Goal: Use online tool/utility: Utilize a website feature to perform a specific function

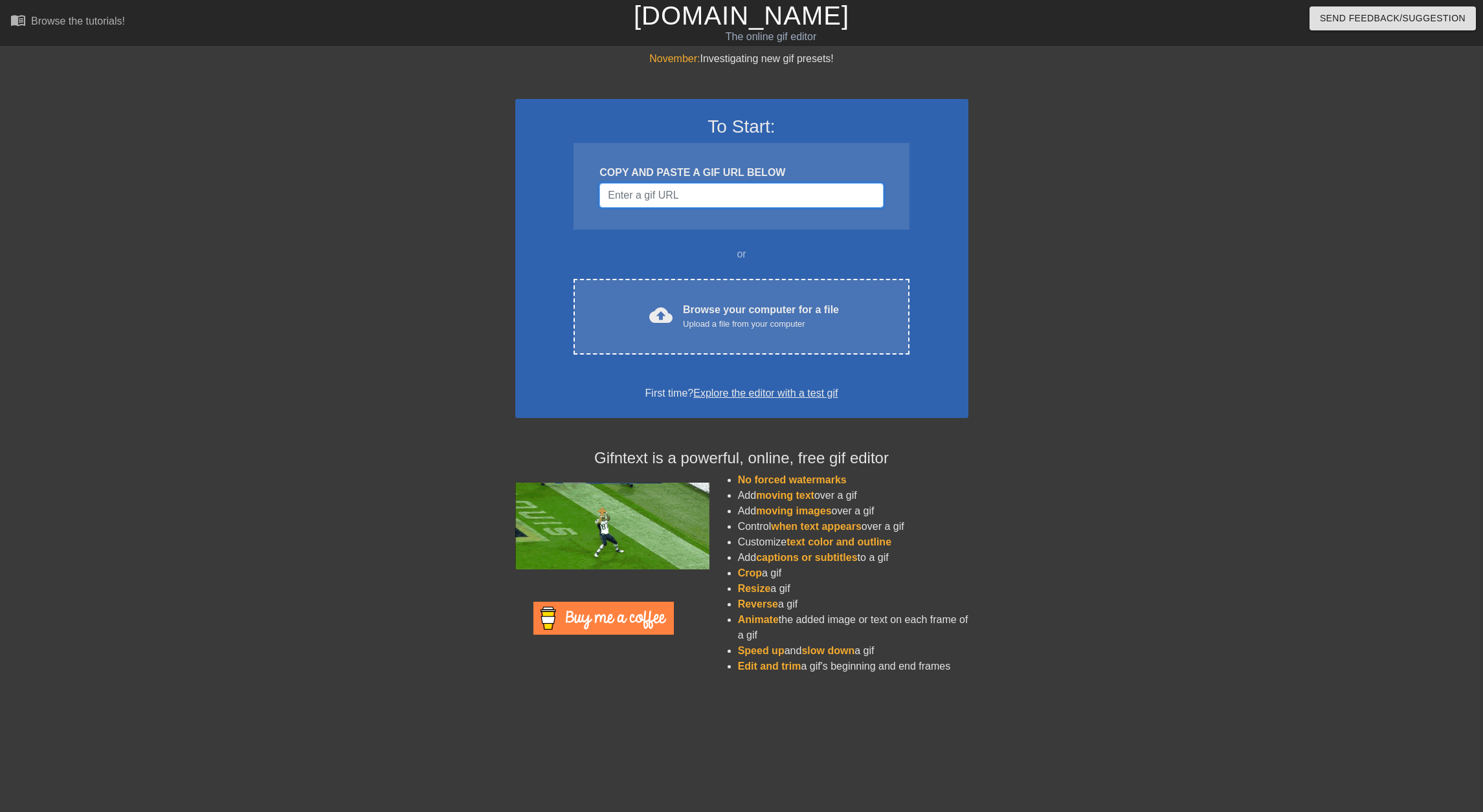
click at [663, 195] on input "Username" at bounding box center [741, 195] width 283 height 25
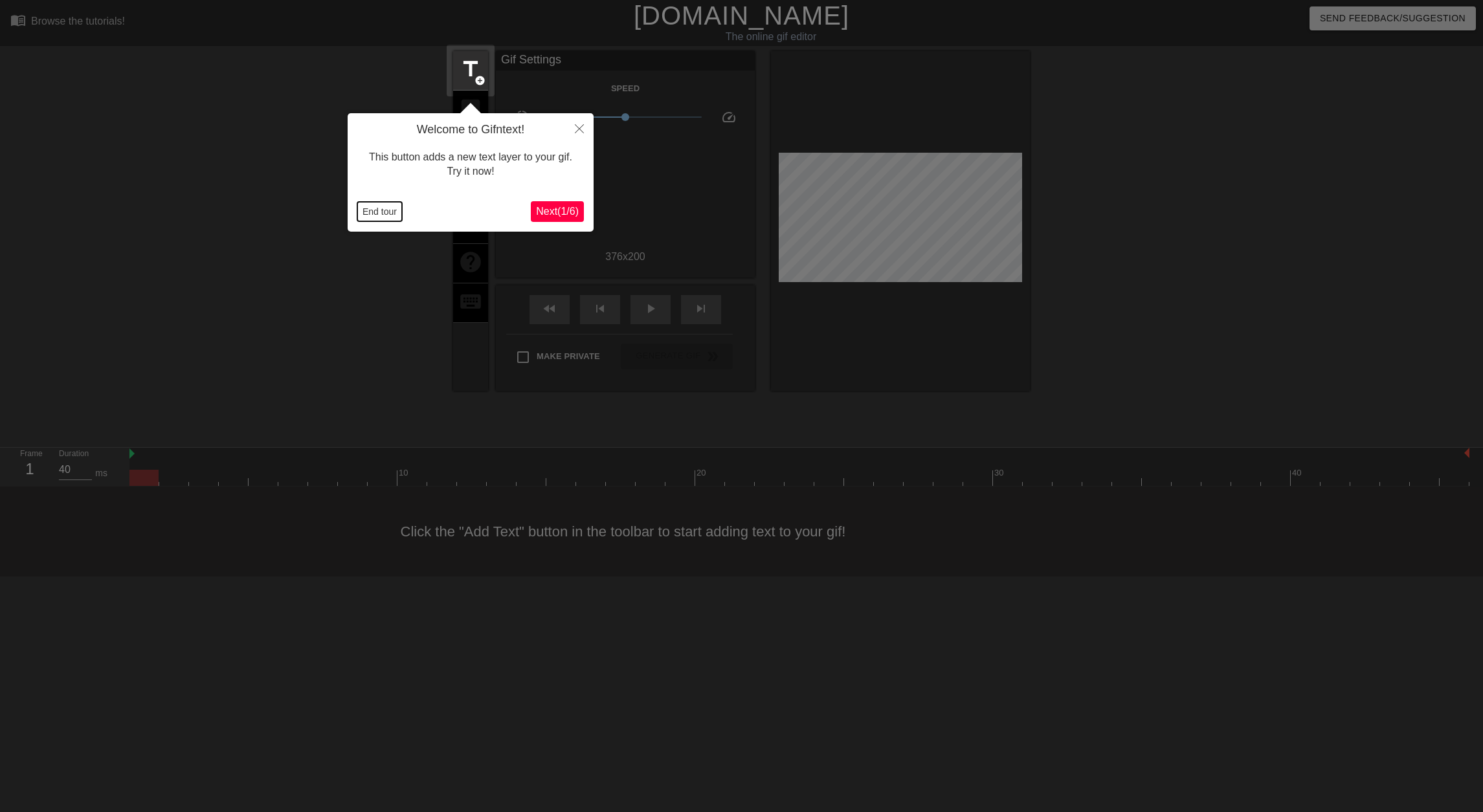
click at [384, 212] on button "End tour" at bounding box center [379, 211] width 45 height 19
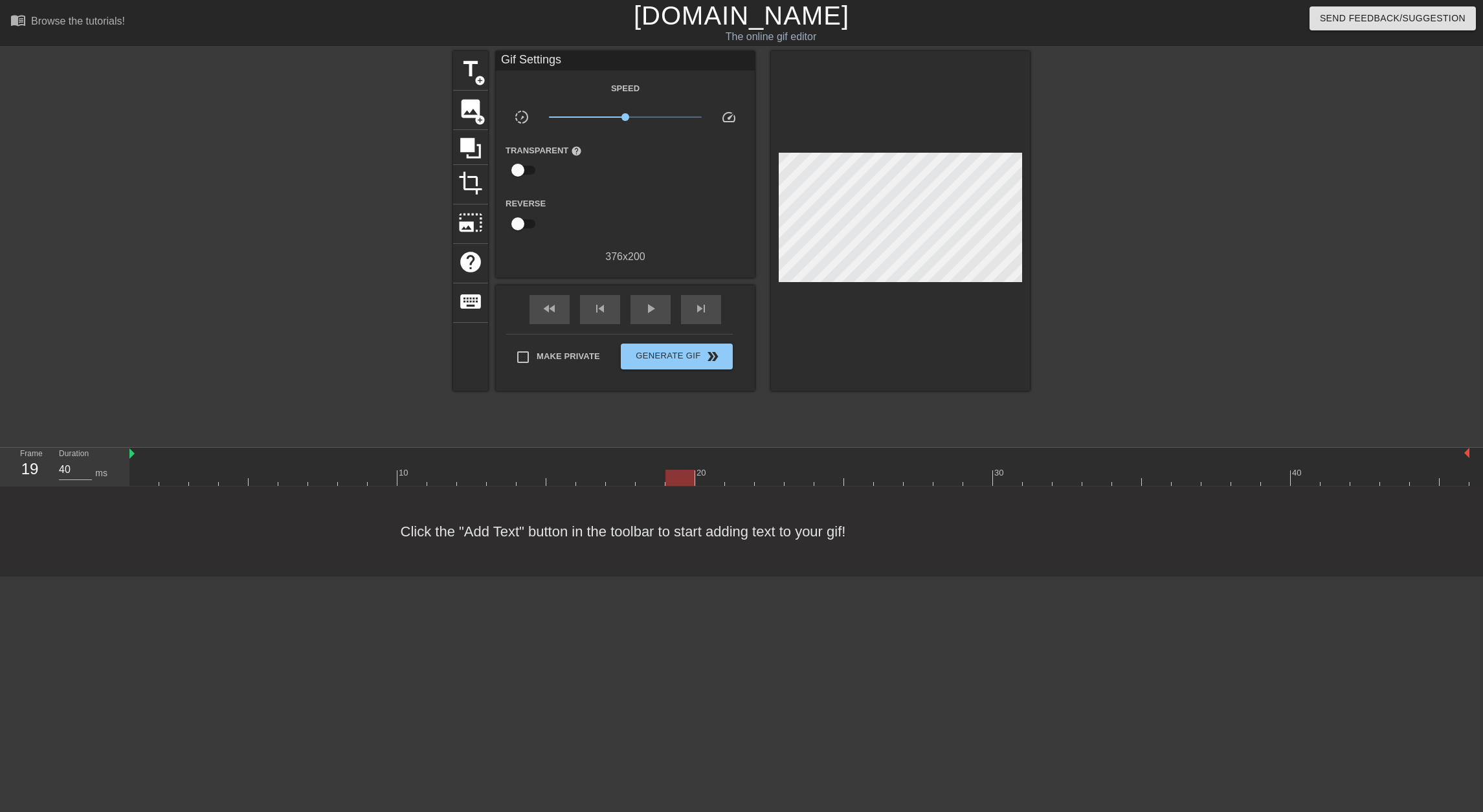
drag, startPoint x: 394, startPoint y: 474, endPoint x: 695, endPoint y: 492, distance: 301.5
click at [695, 492] on div "menu_book Browse the tutorials! [DOMAIN_NAME] The online gif editor Send Feedba…" at bounding box center [742, 288] width 1483 height 577
click at [466, 74] on span "title" at bounding box center [470, 69] width 25 height 25
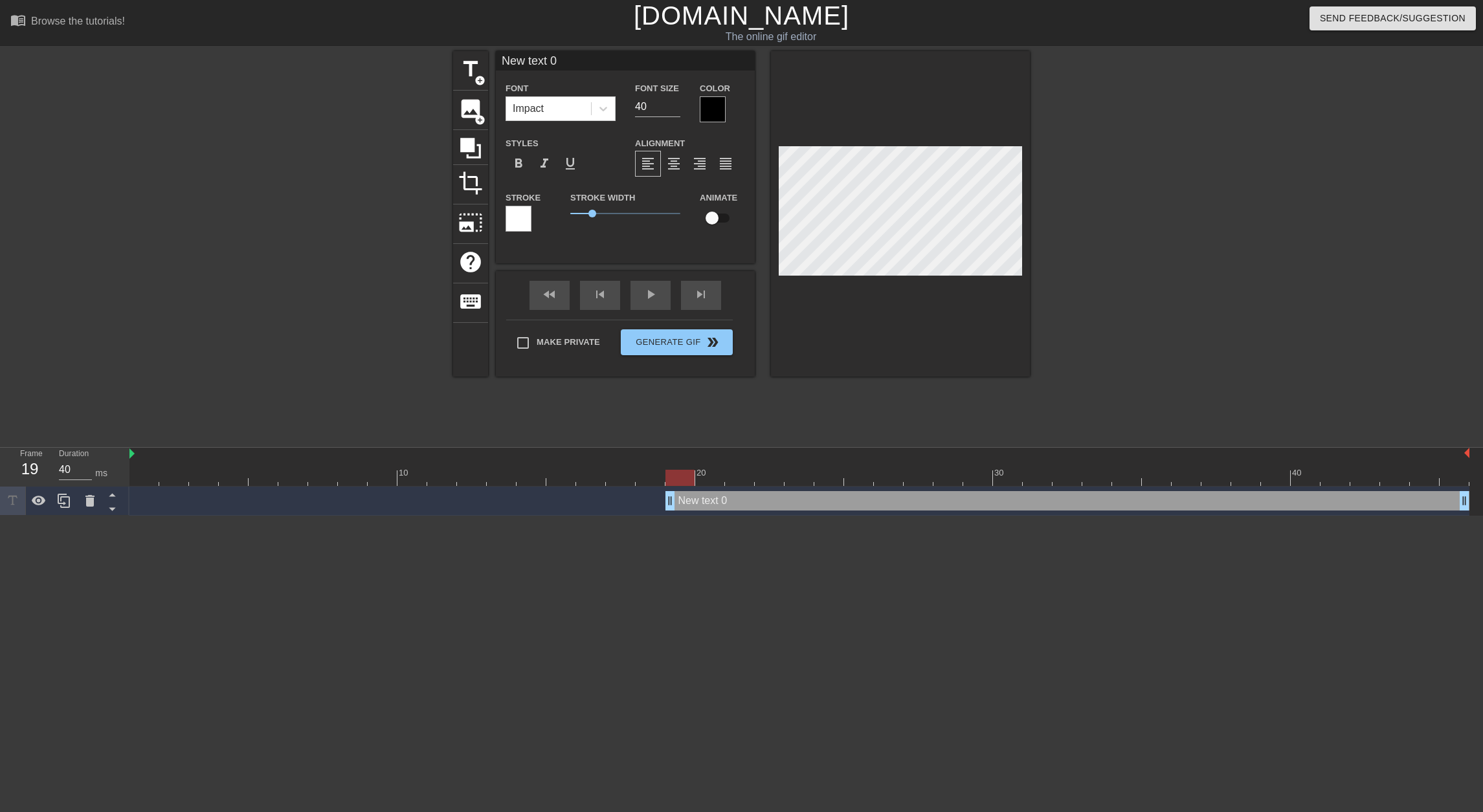
click at [712, 109] on div at bounding box center [713, 109] width 26 height 26
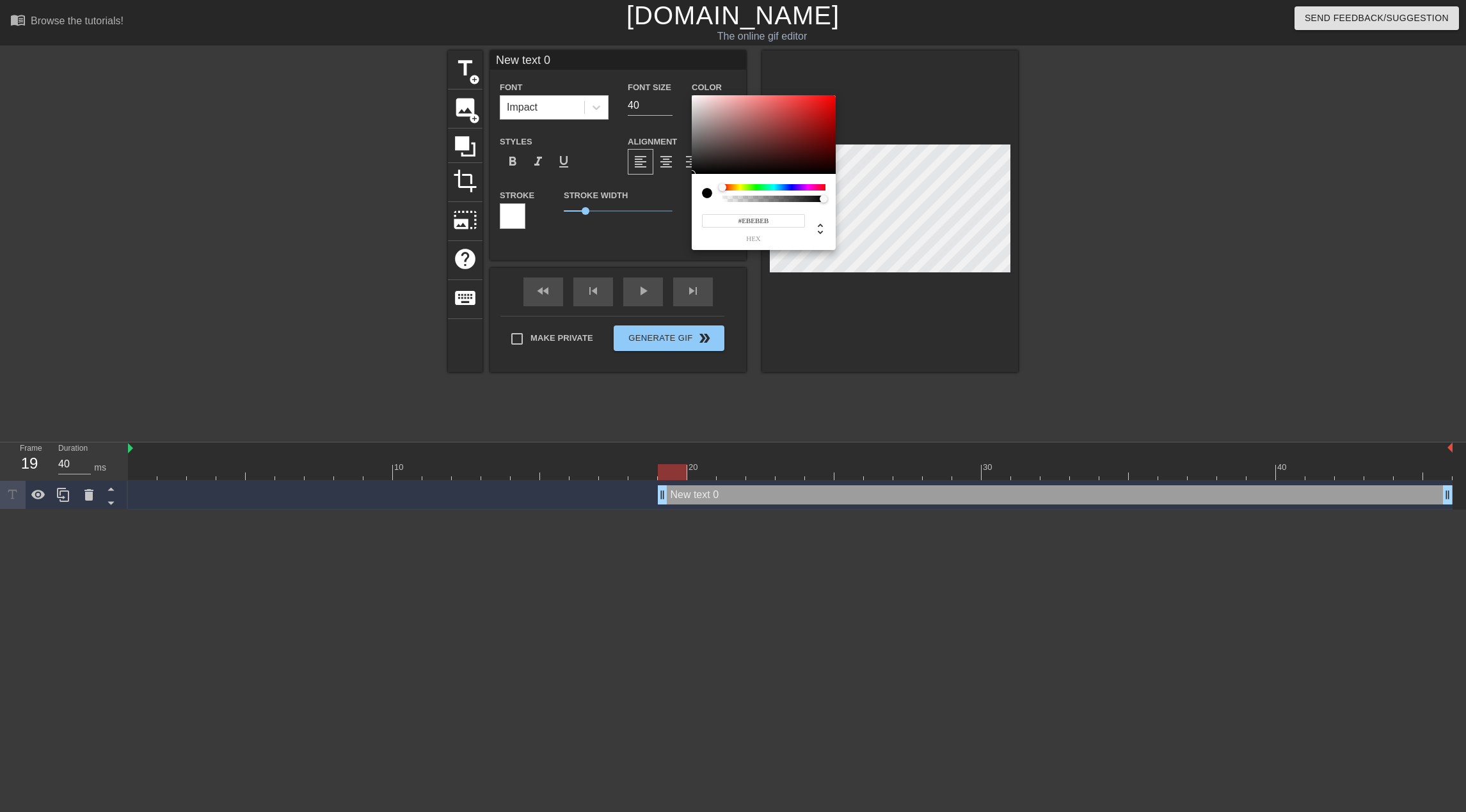
type input "#FFFFFF"
drag, startPoint x: 748, startPoint y: 150, endPoint x: 650, endPoint y: 58, distance: 134.4
click at [650, 58] on div "#FFFFFF hex" at bounding box center [733, 406] width 1466 height 812
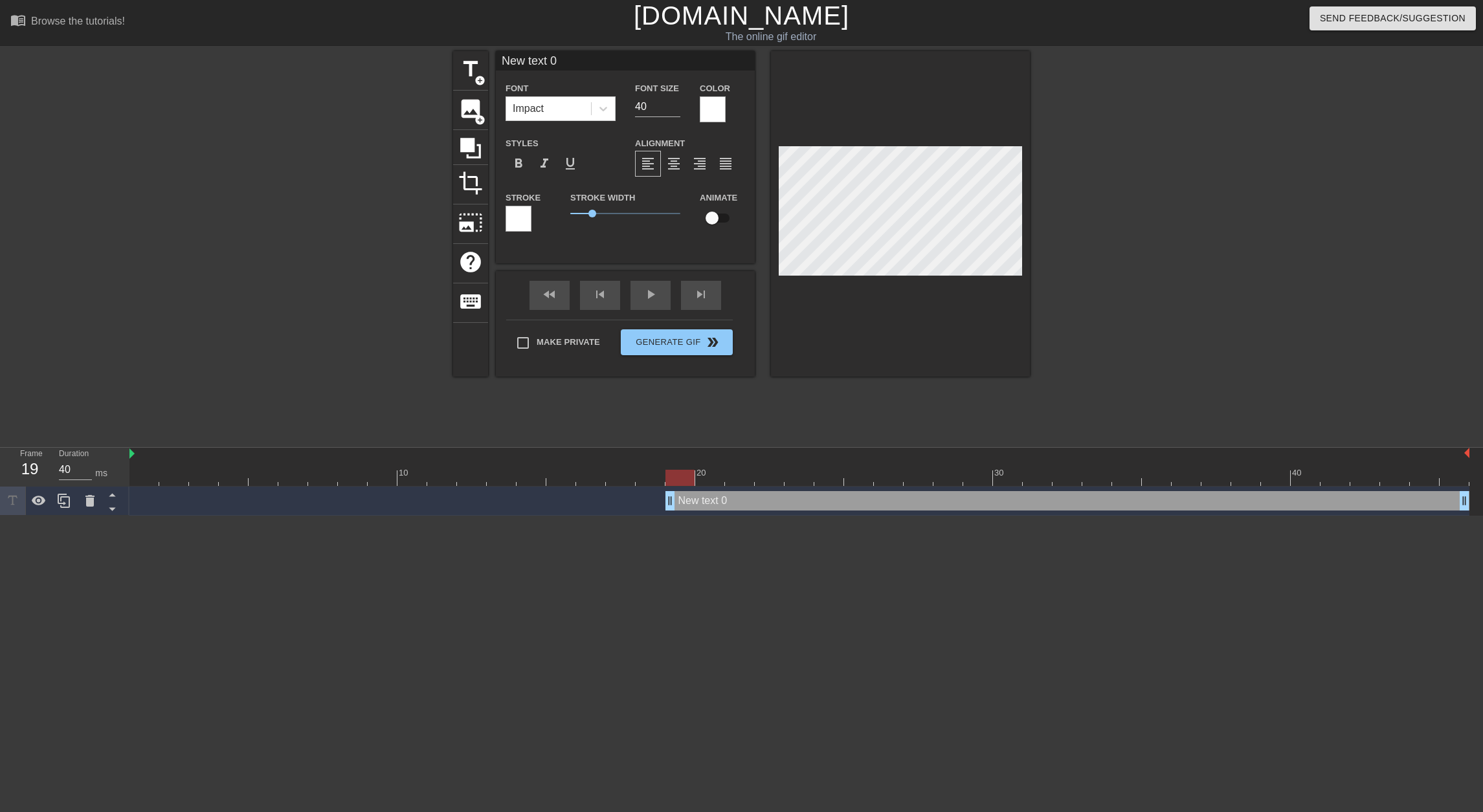
click at [523, 221] on div at bounding box center [518, 219] width 26 height 26
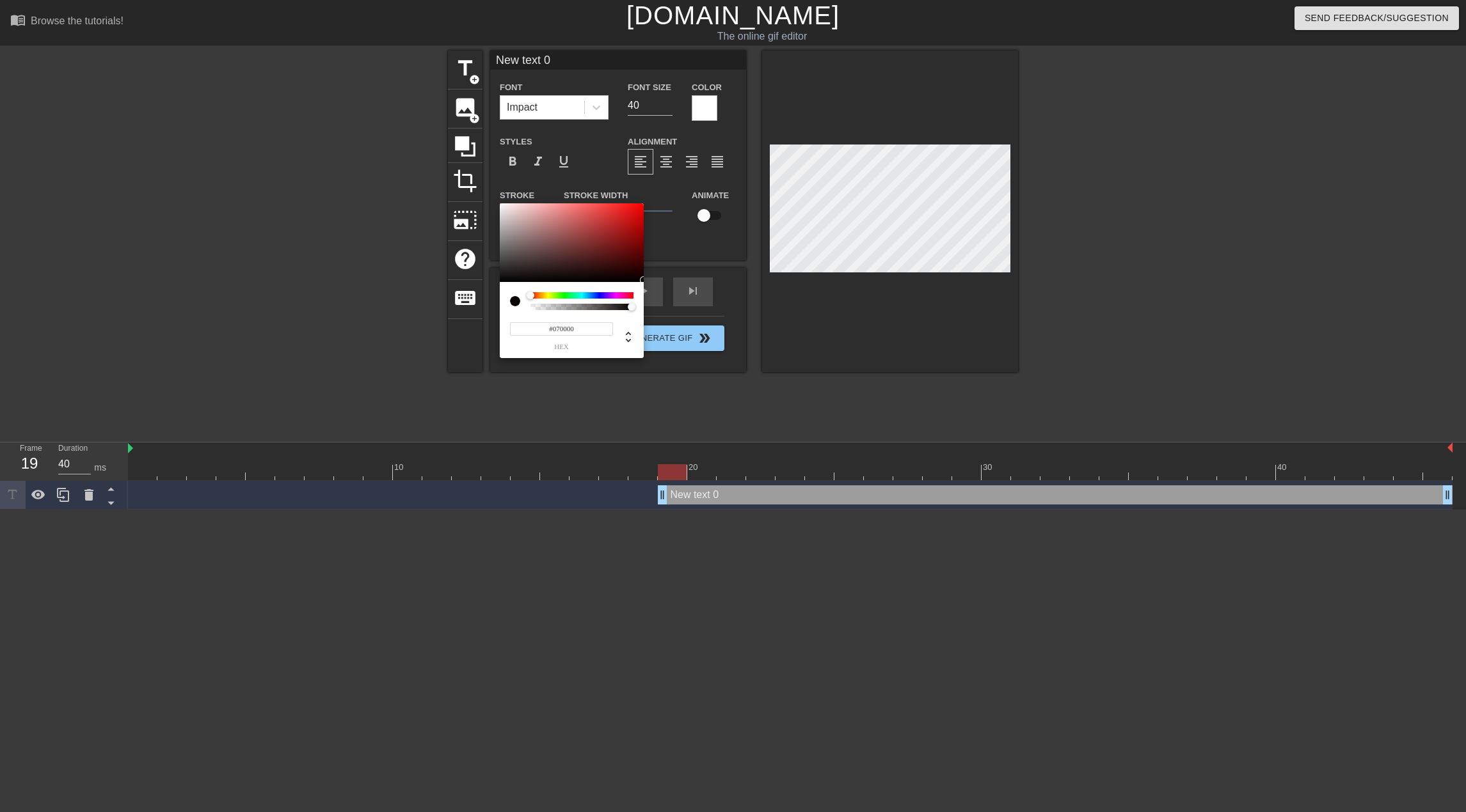
type input "#000000"
drag, startPoint x: 638, startPoint y: 270, endPoint x: 664, endPoint y: 287, distance: 31.1
click at [660, 286] on div "#000000 hex" at bounding box center [733, 406] width 1466 height 812
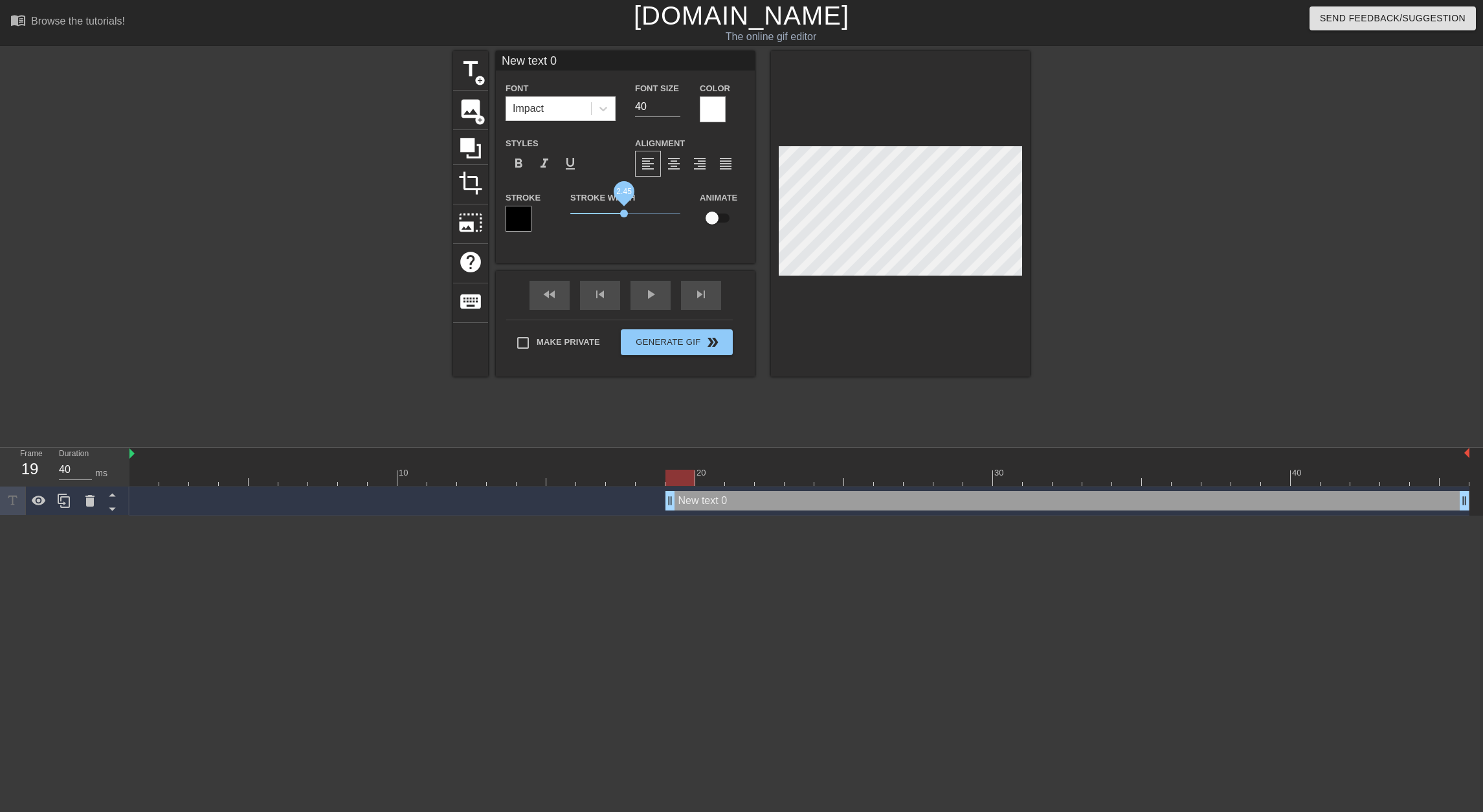
drag, startPoint x: 592, startPoint y: 212, endPoint x: 624, endPoint y: 215, distance: 32.1
click at [624, 215] on span "2.45" at bounding box center [624, 213] width 7 height 7
drag, startPoint x: 565, startPoint y: 66, endPoint x: 471, endPoint y: 63, distance: 94.0
click at [471, 63] on div "title add_circle image add_circle crop photo_size_select_large help keyboard Ne…" at bounding box center [741, 214] width 577 height 326
type input "LINK"
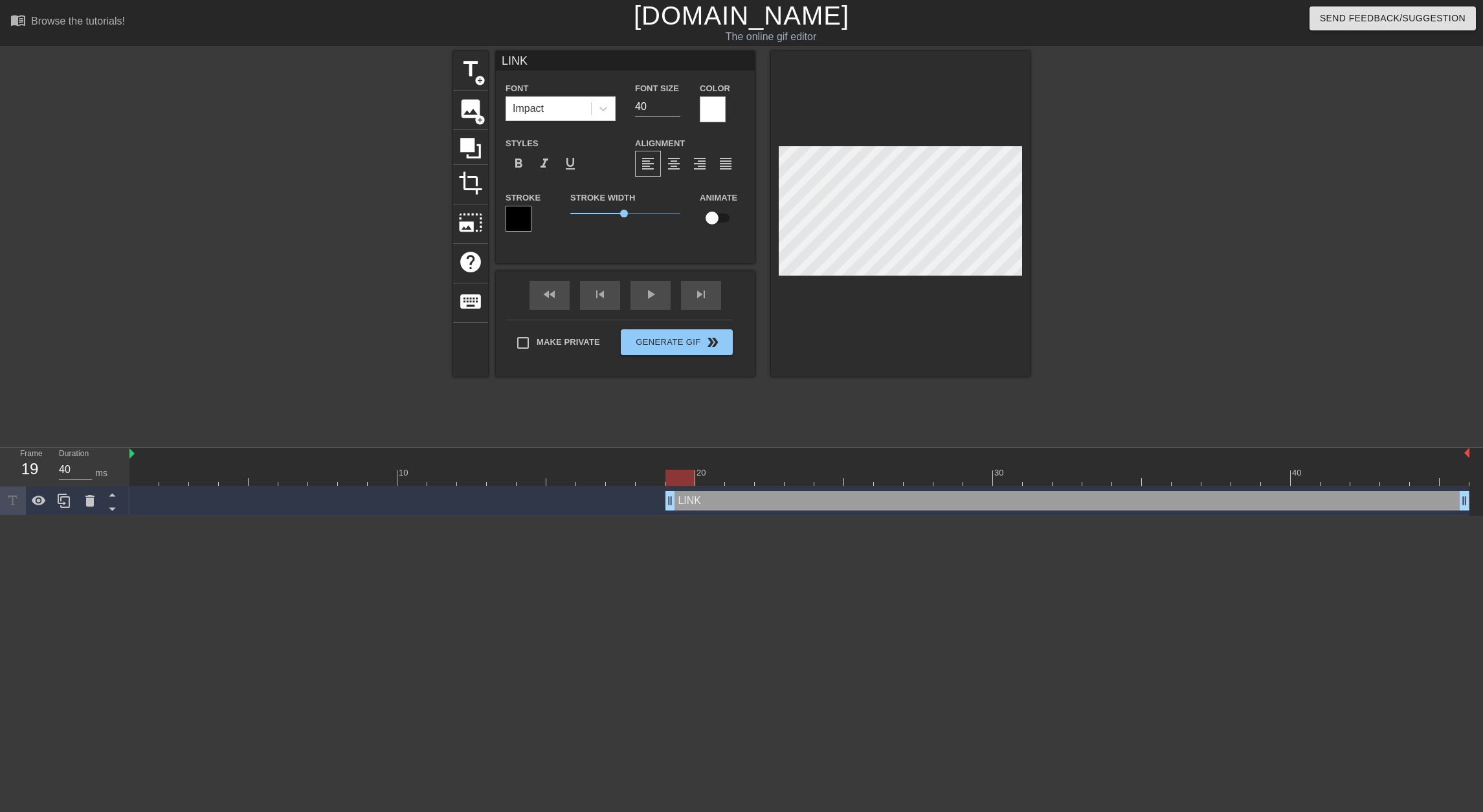
click at [719, 113] on div at bounding box center [713, 109] width 26 height 26
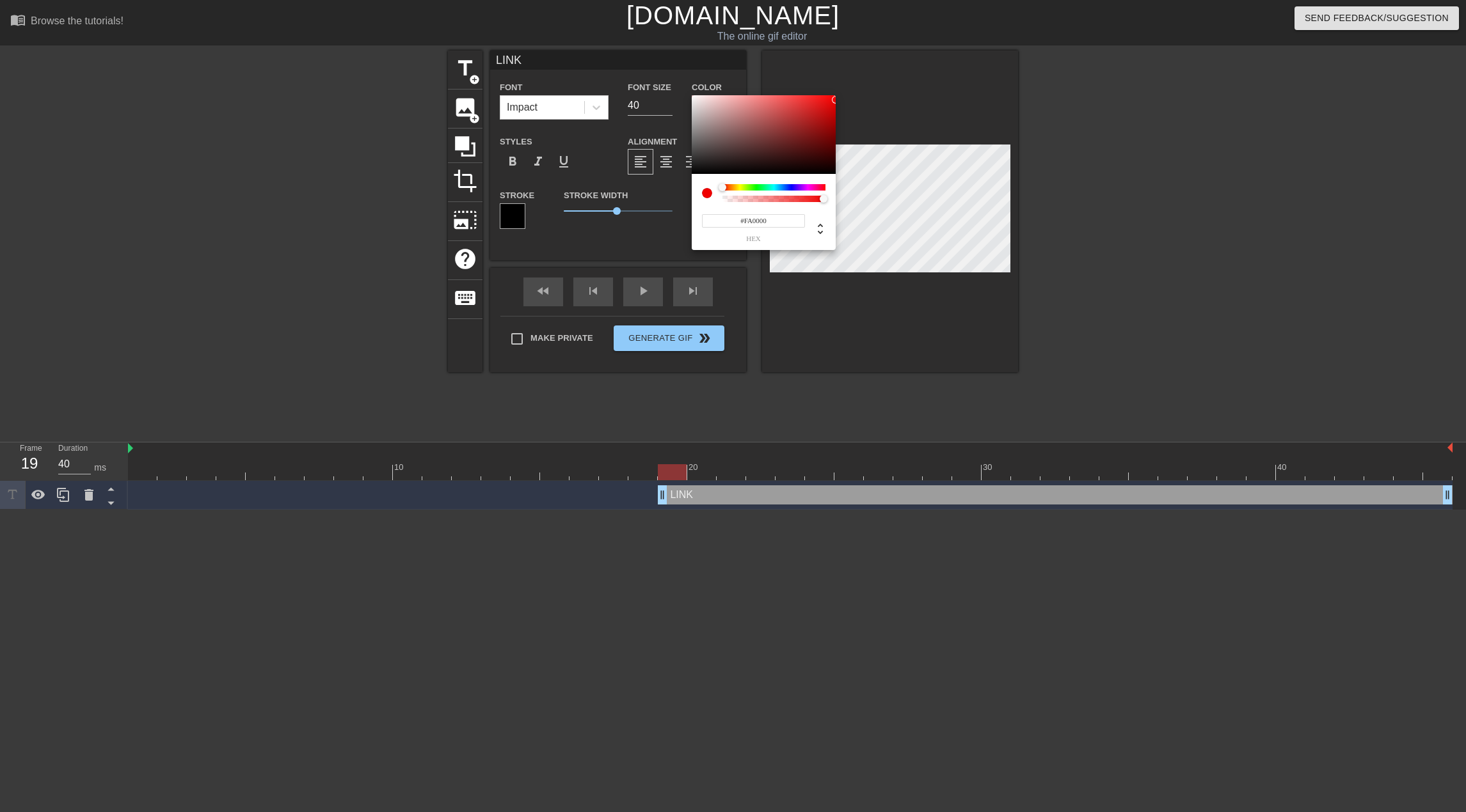
type input "#FF0000"
drag, startPoint x: 770, startPoint y: 128, endPoint x: 869, endPoint y: 94, distance: 104.7
click at [869, 94] on div "#FF0000 hex" at bounding box center [733, 406] width 1466 height 812
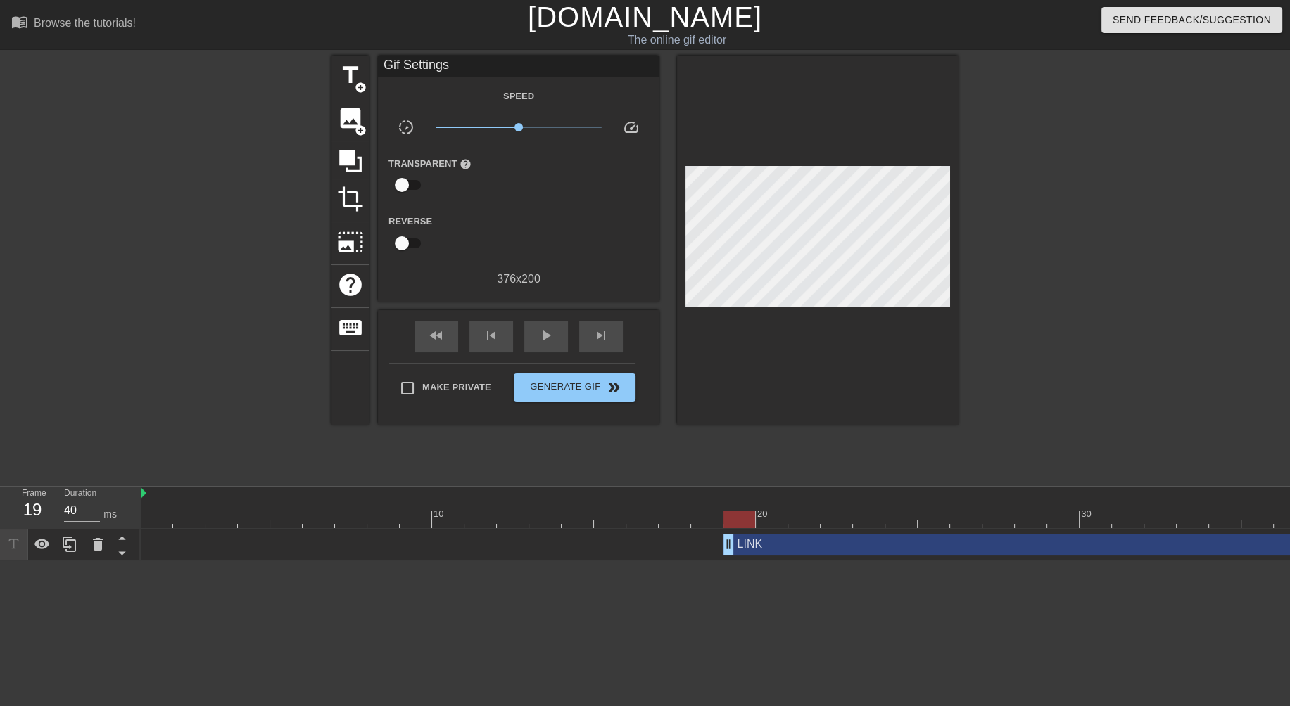
click at [1132, 212] on div at bounding box center [1080, 267] width 211 height 422
click at [553, 333] on span "play_arrow" at bounding box center [545, 335] width 17 height 17
click at [572, 383] on span "Generate Gif double_arrow" at bounding box center [574, 387] width 110 height 17
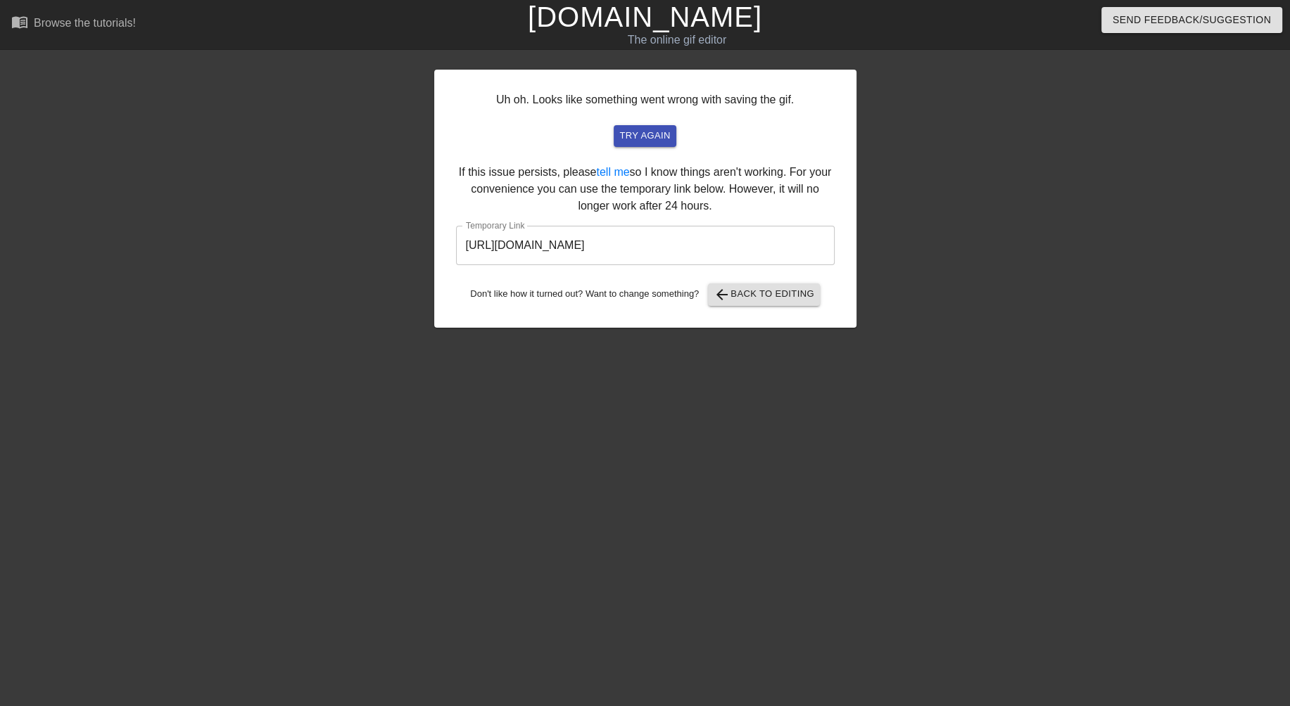
click at [670, 243] on input "[URL][DOMAIN_NAME]" at bounding box center [645, 245] width 378 height 39
click at [754, 243] on input "[URL][DOMAIN_NAME]" at bounding box center [645, 245] width 378 height 39
drag, startPoint x: 754, startPoint y: 243, endPoint x: 476, endPoint y: 242, distance: 278.6
click at [476, 242] on input "[URL][DOMAIN_NAME]" at bounding box center [645, 245] width 378 height 39
